Goal: Complete application form: Complete application form

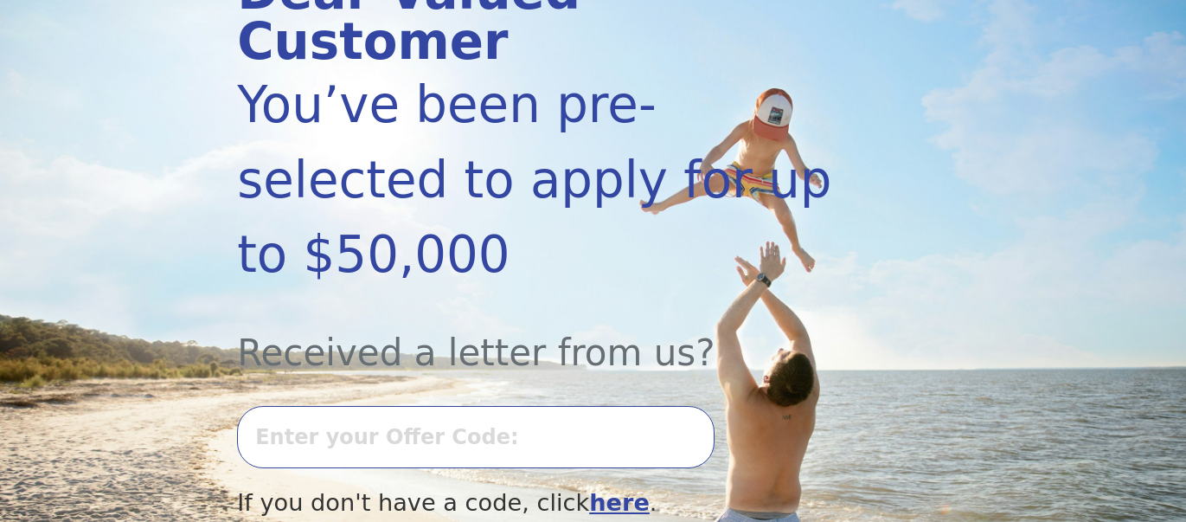
scroll to position [279, 0]
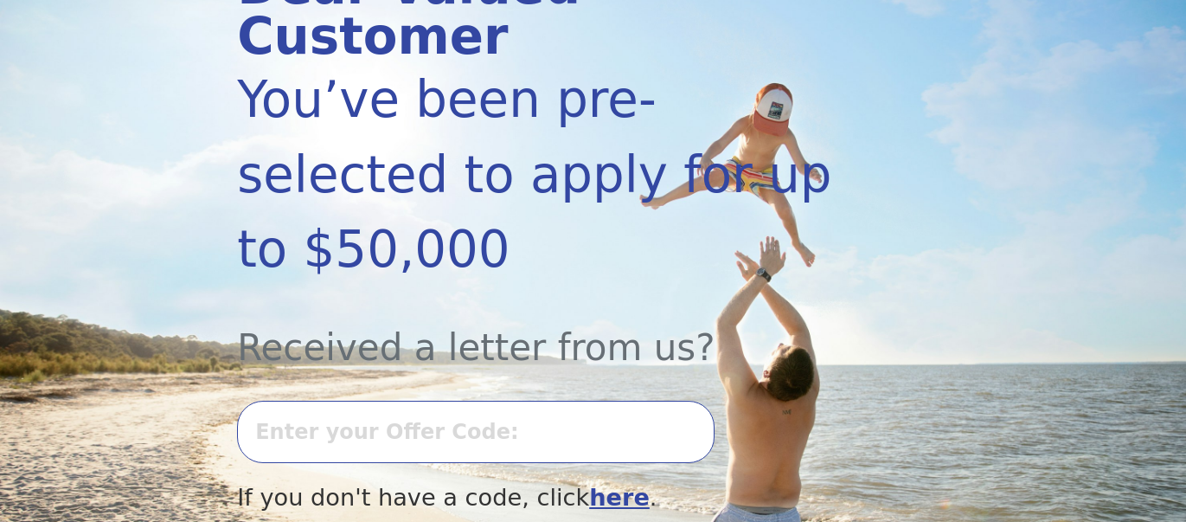
click at [482, 400] on input "text" at bounding box center [475, 431] width 477 height 62
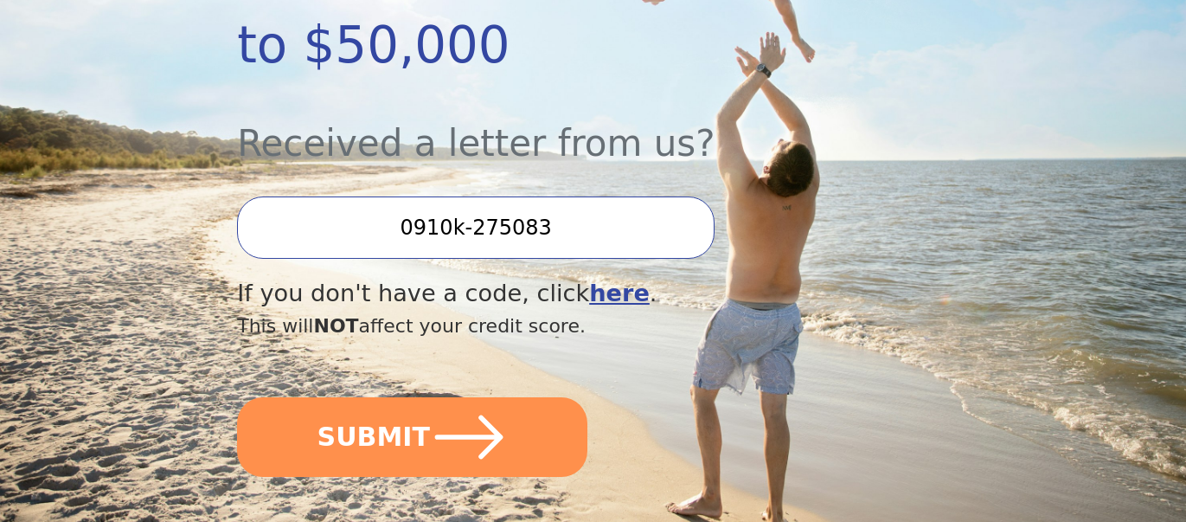
scroll to position [484, 0]
type input "0910k-275083"
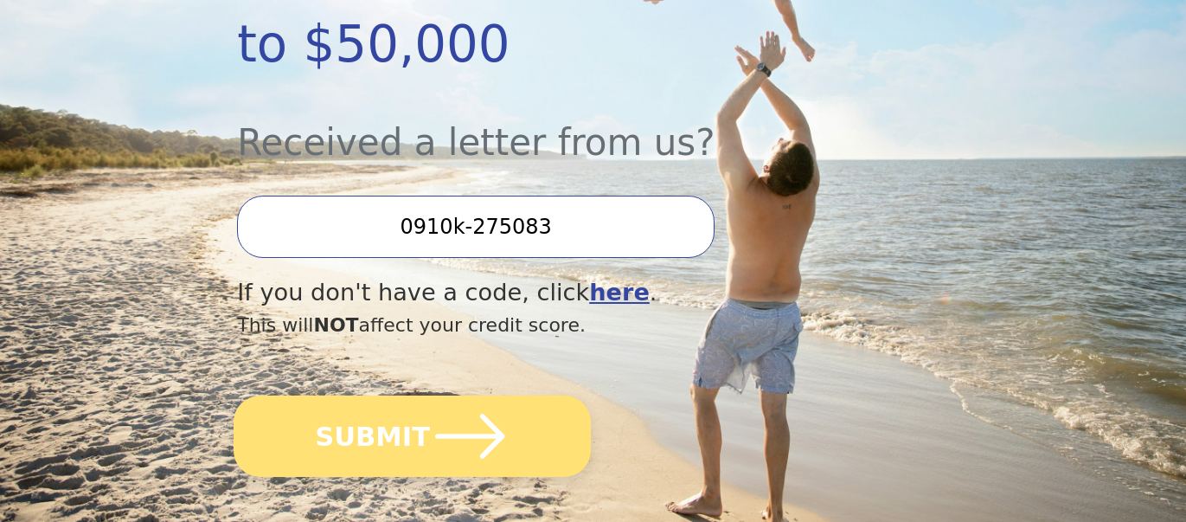
click at [430, 396] on icon "submit" at bounding box center [470, 436] width 80 height 80
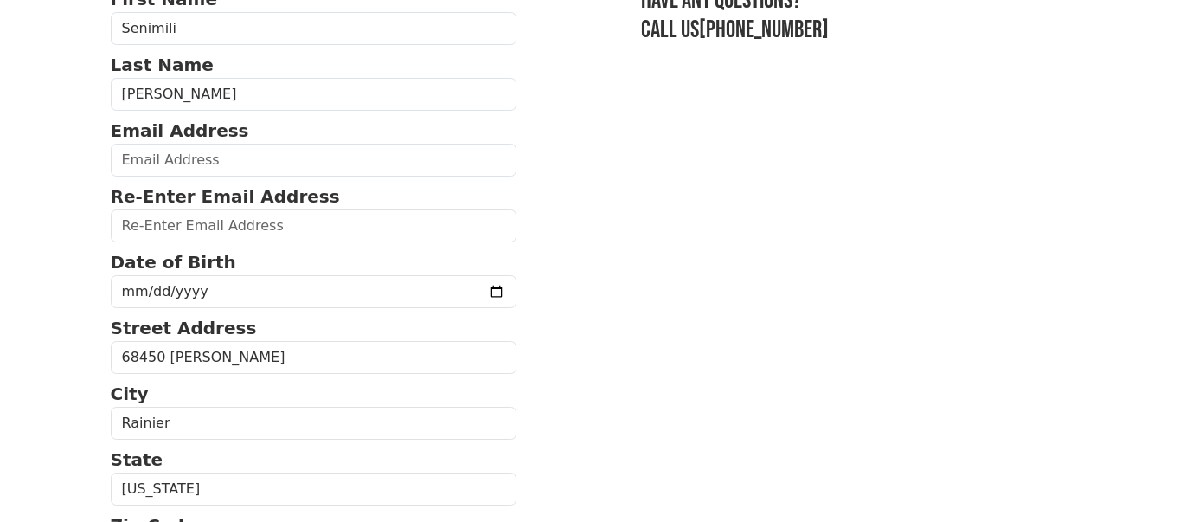
scroll to position [156, 0]
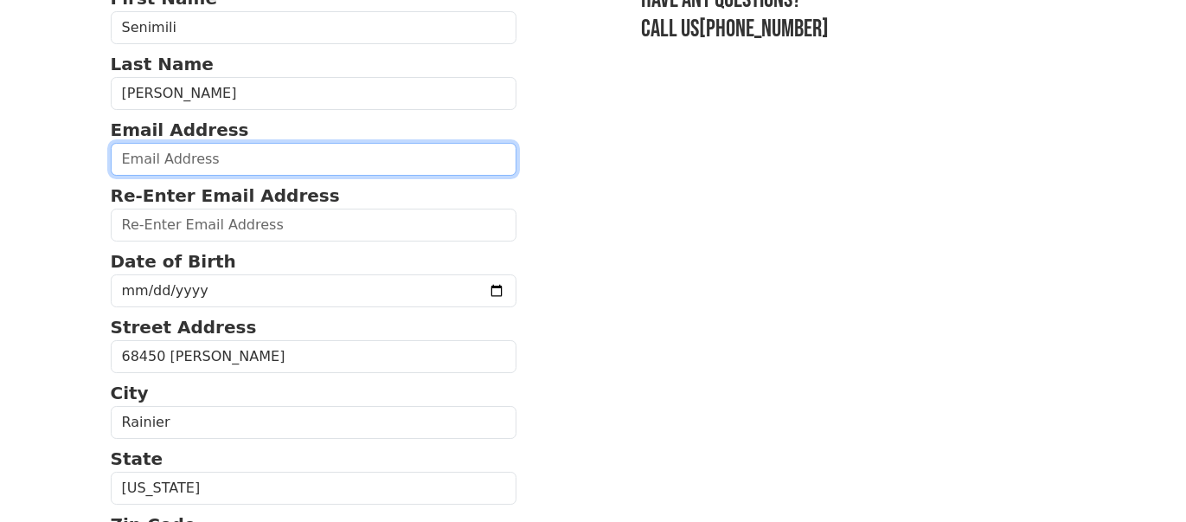
click at [234, 151] on input "email" at bounding box center [314, 159] width 407 height 33
type input "[PERSON_NAME][EMAIL_ADDRESS][PERSON_NAME][DOMAIN_NAME]"
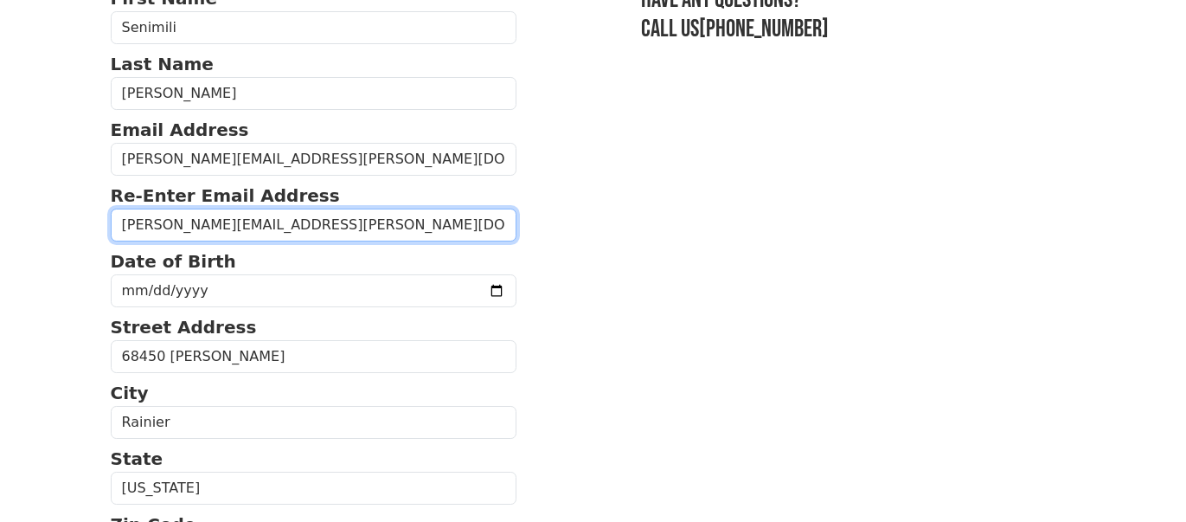
type input "[PERSON_NAME][EMAIL_ADDRESS][PERSON_NAME][DOMAIN_NAME]"
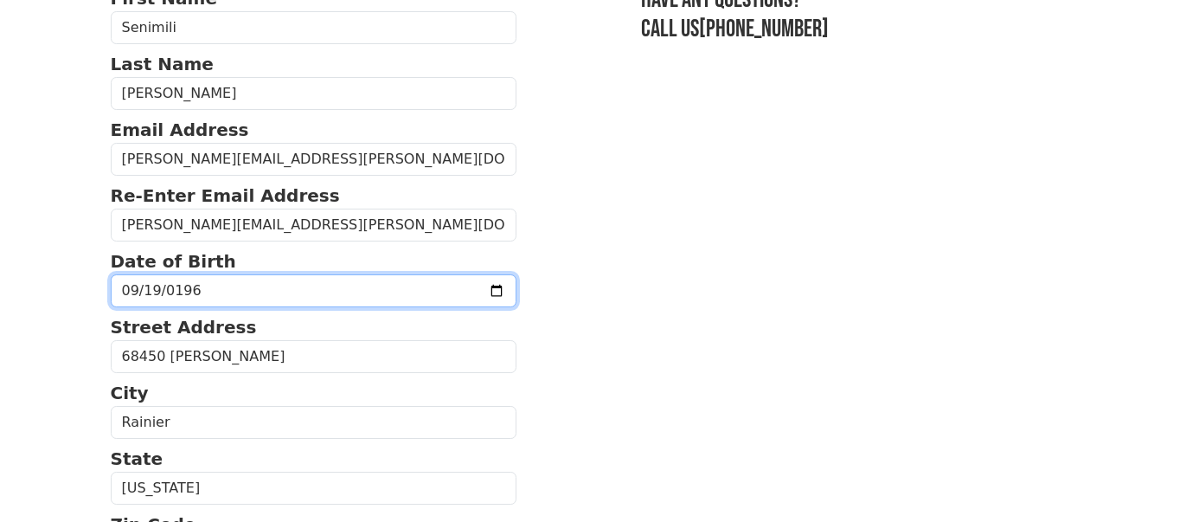
type input "[DATE]"
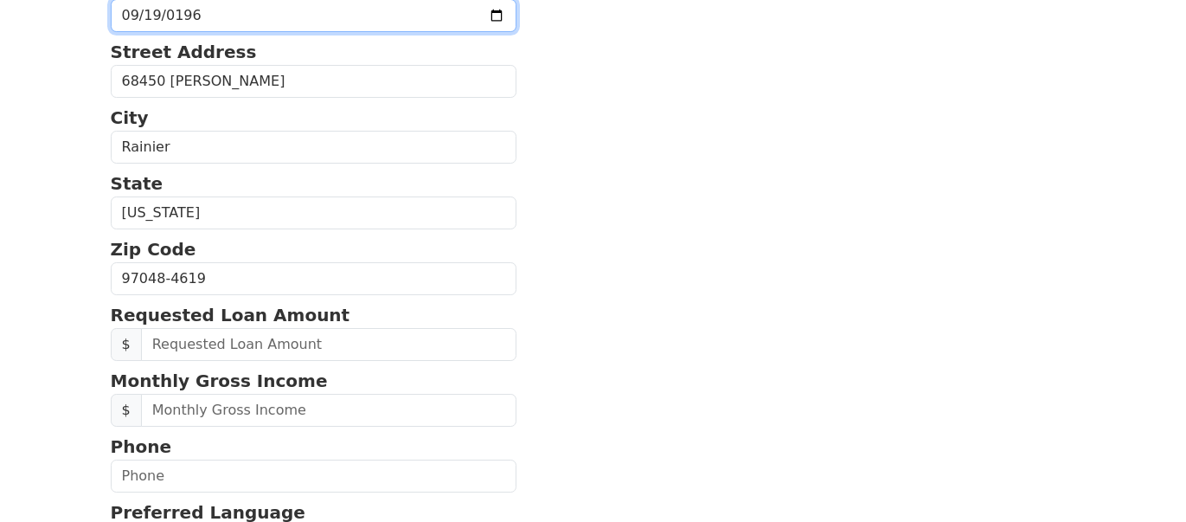
scroll to position [432, 0]
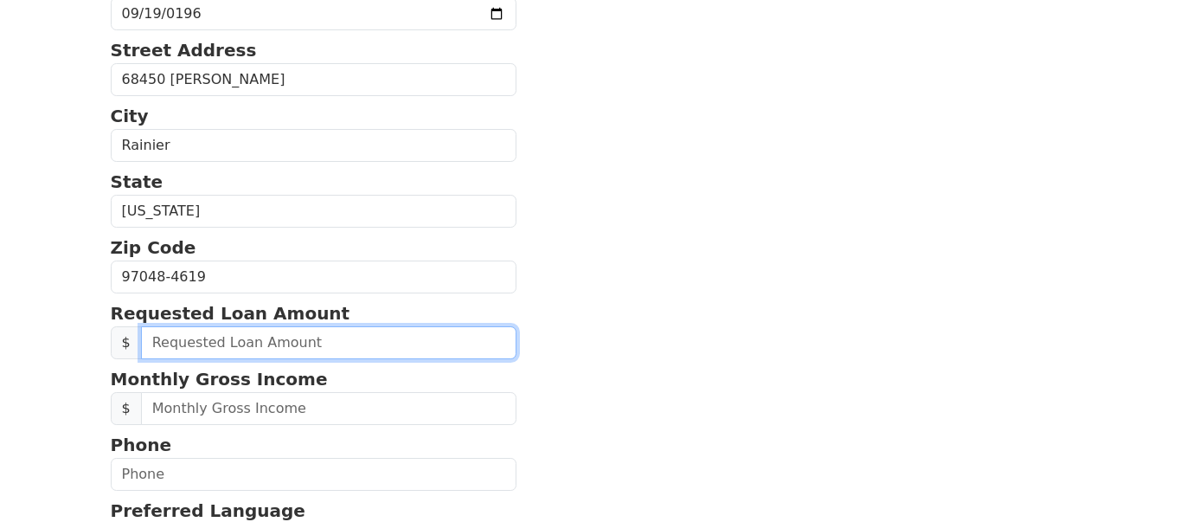
click at [283, 335] on input "text" at bounding box center [329, 342] width 376 height 33
type input "20,000.00"
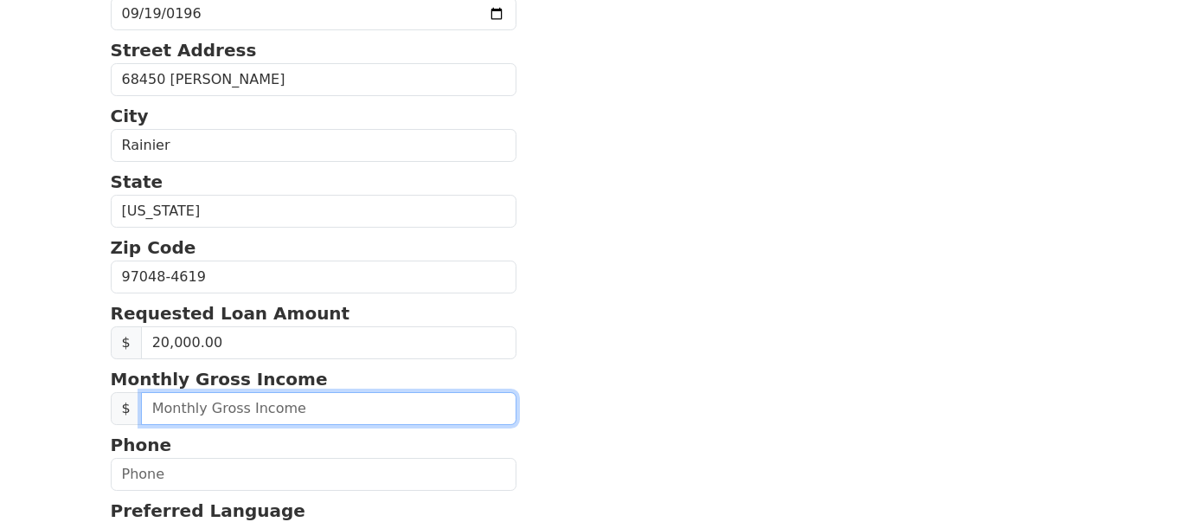
click at [291, 409] on input "text" at bounding box center [329, 408] width 376 height 33
type input "2.00"
type input "1,800.00"
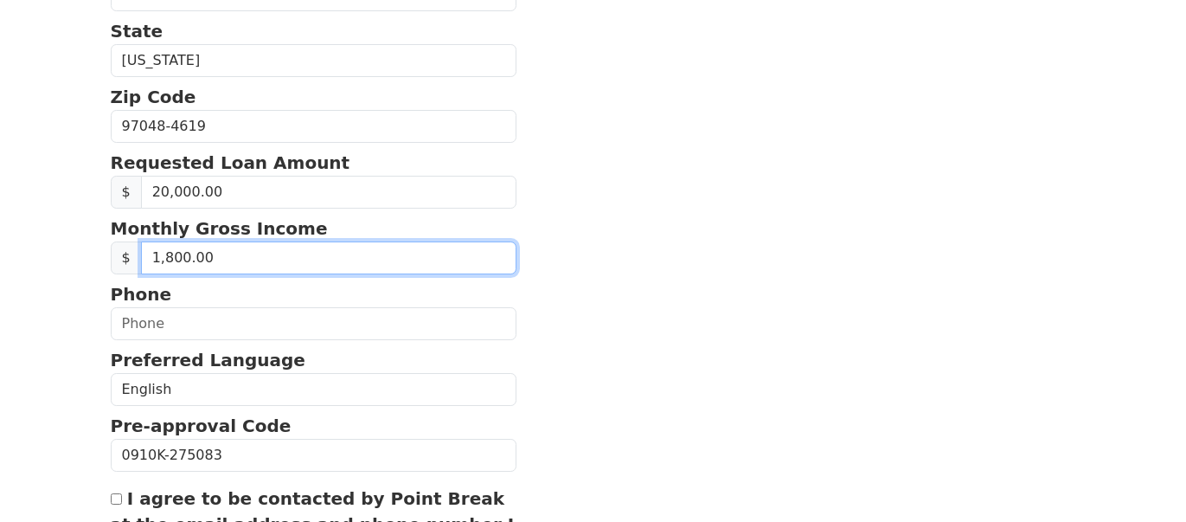
scroll to position [583, 0]
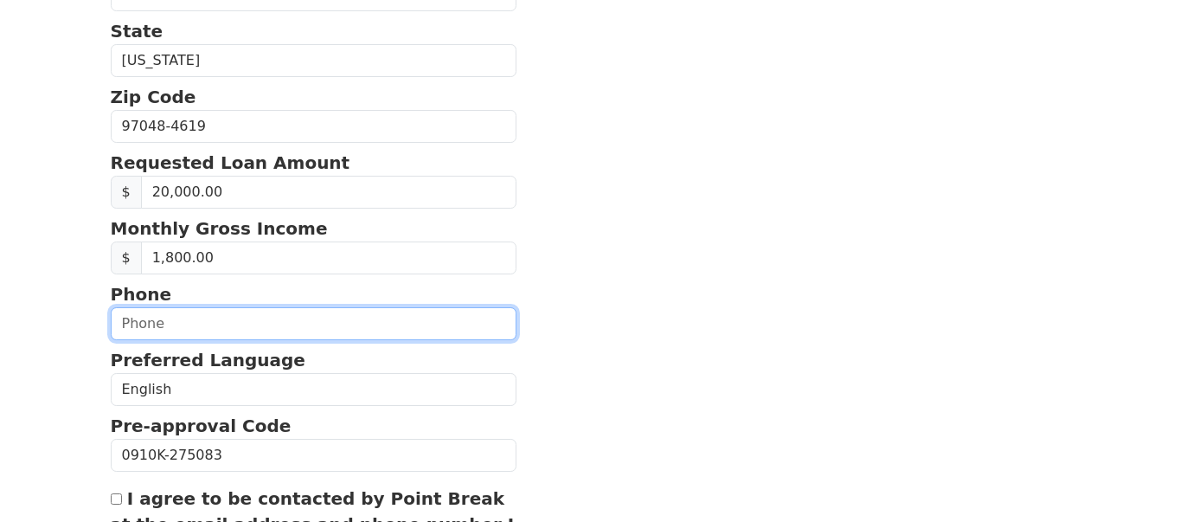
click at [292, 313] on input "text" at bounding box center [314, 323] width 407 height 33
type input "[PHONE_NUMBER]"
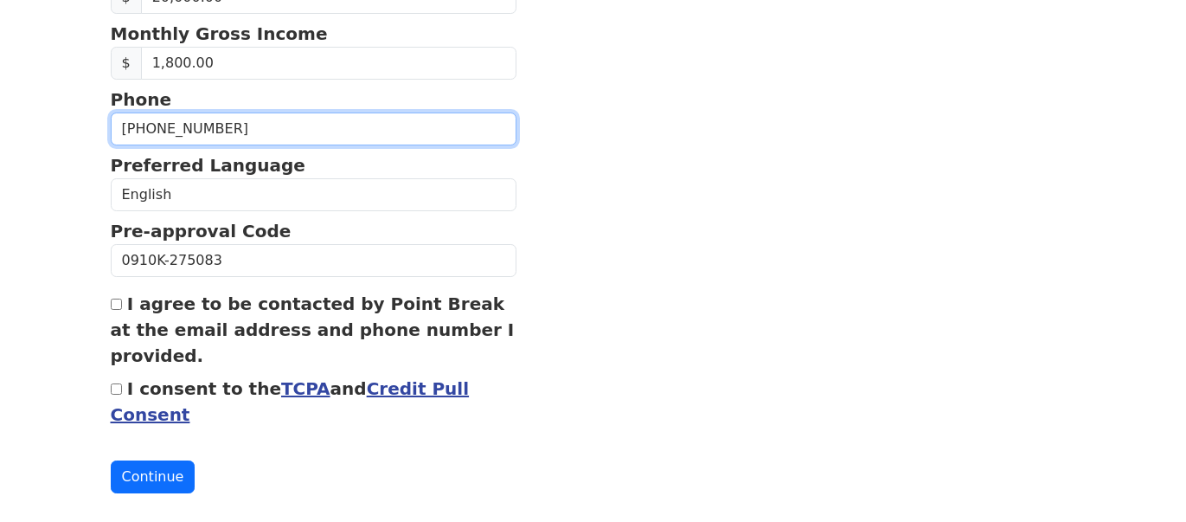
scroll to position [779, 0]
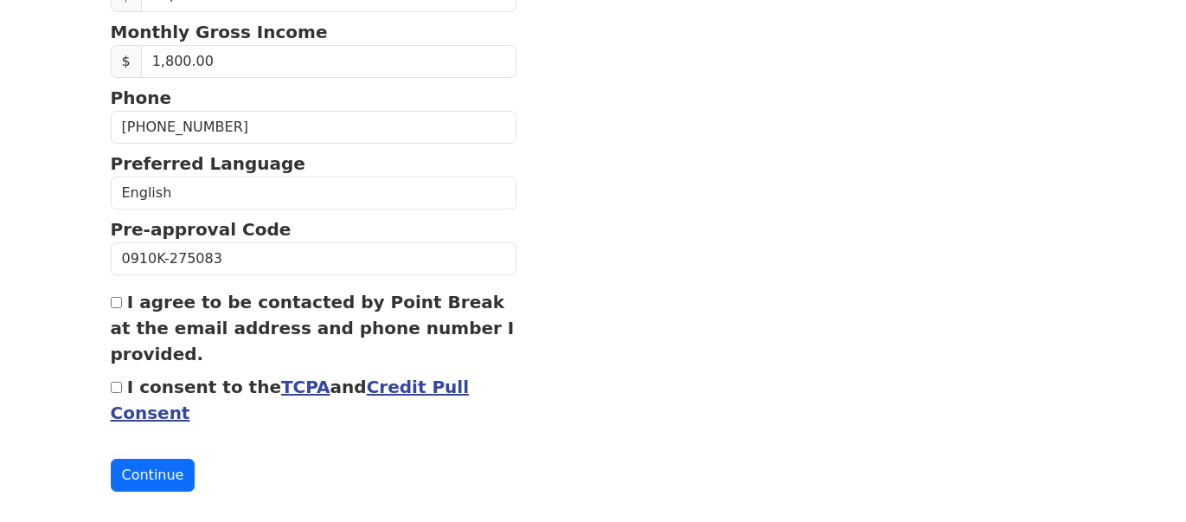
click at [117, 297] on input "I agree to be contacted by Point Break at the email address and phone number I …" at bounding box center [116, 302] width 11 height 11
checkbox input "true"
click at [151, 472] on button "Continue" at bounding box center [153, 474] width 85 height 33
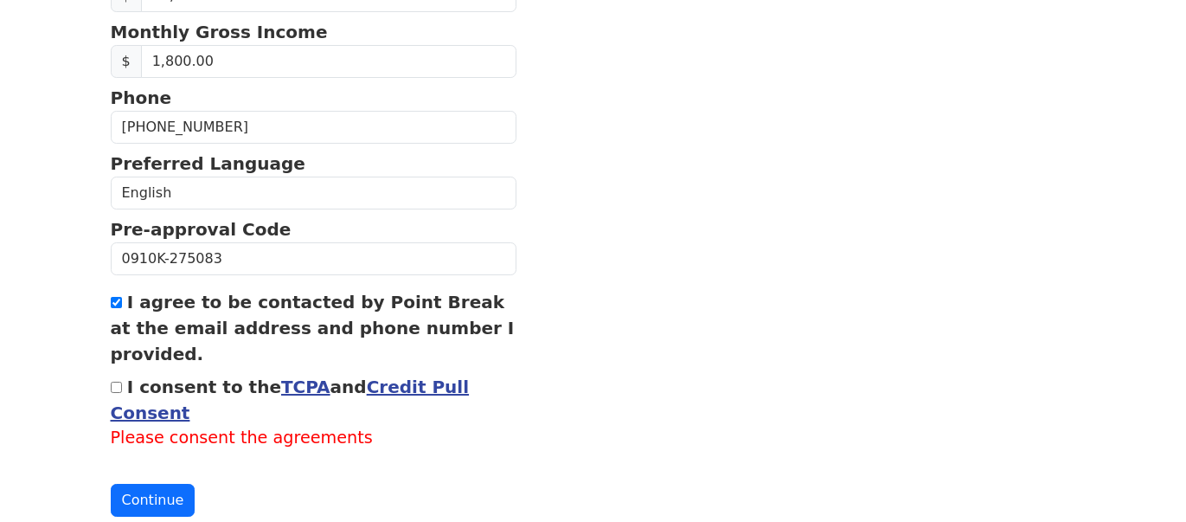
click at [116, 382] on input "I consent to the TCPA and Credit Pull Consent" at bounding box center [116, 386] width 11 height 11
checkbox input "true"
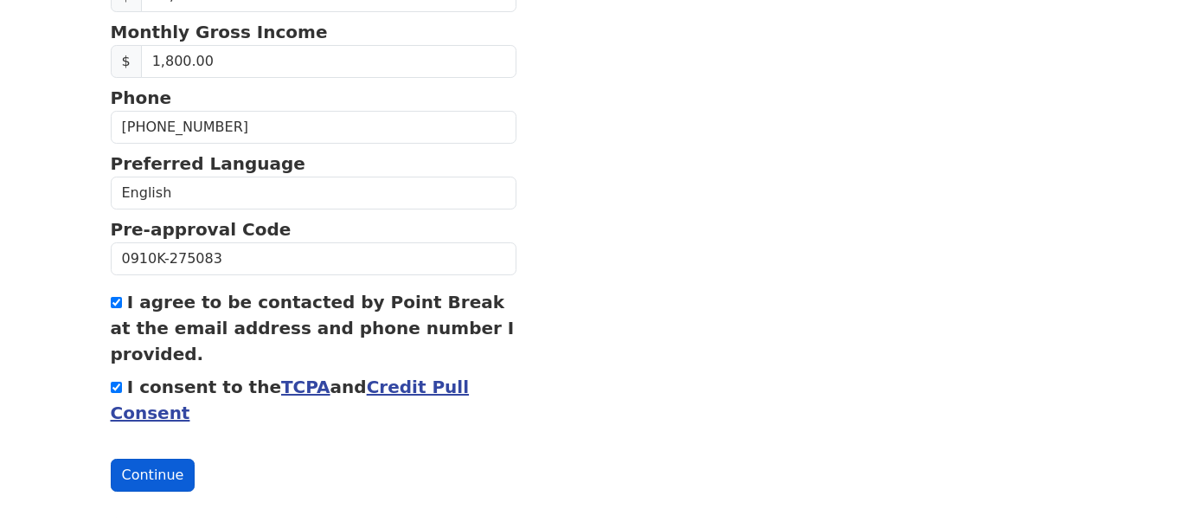
click at [155, 471] on button "Continue" at bounding box center [153, 474] width 85 height 33
